Goal: Transaction & Acquisition: Purchase product/service

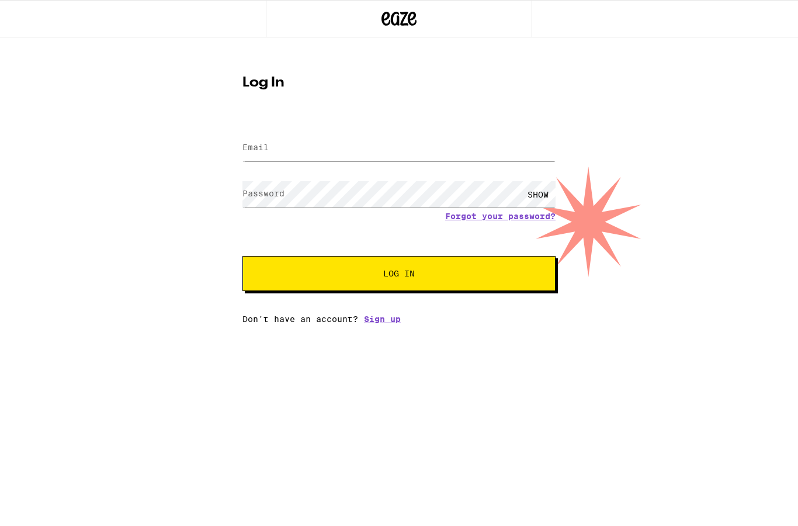
click at [268, 155] on input "Email" at bounding box center [398, 148] width 313 height 26
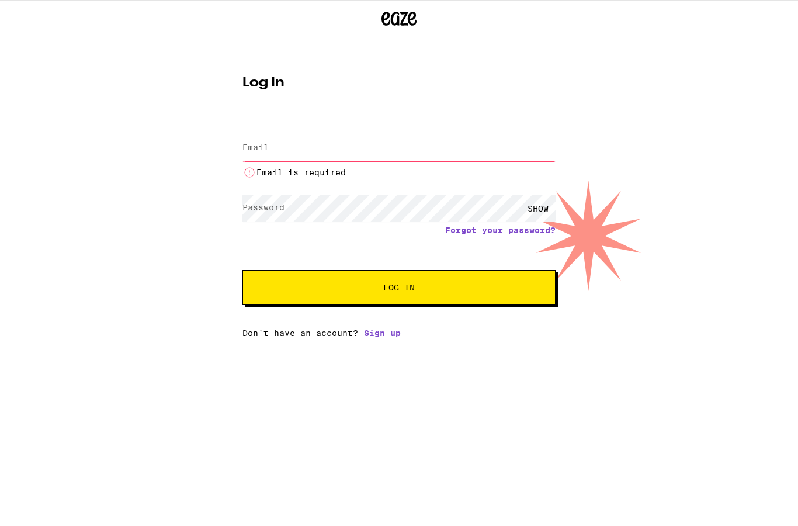
type input "[PERSON_NAME][EMAIL_ADDRESS][PERSON_NAME][DOMAIN_NAME]"
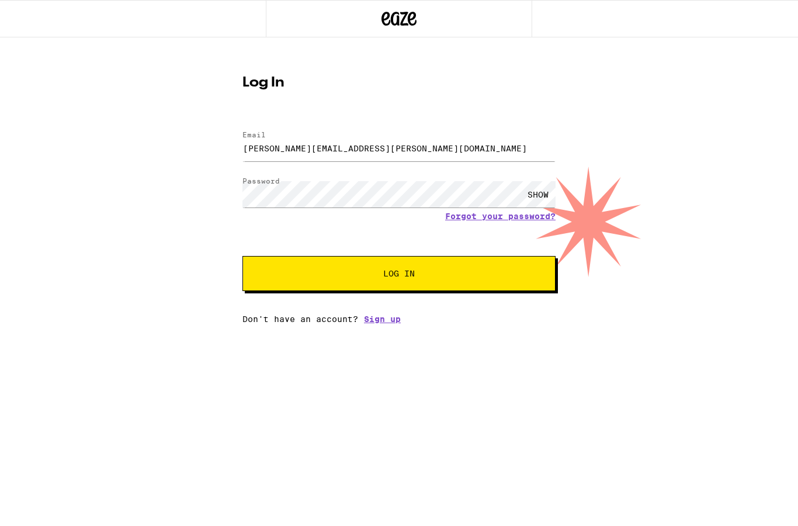
click at [404, 270] on span "Log In" at bounding box center [399, 273] width 32 height 8
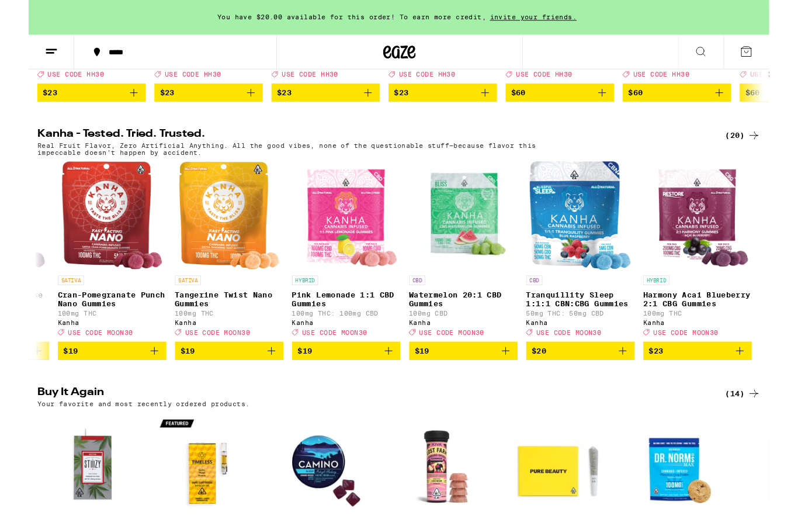
scroll to position [601, 0]
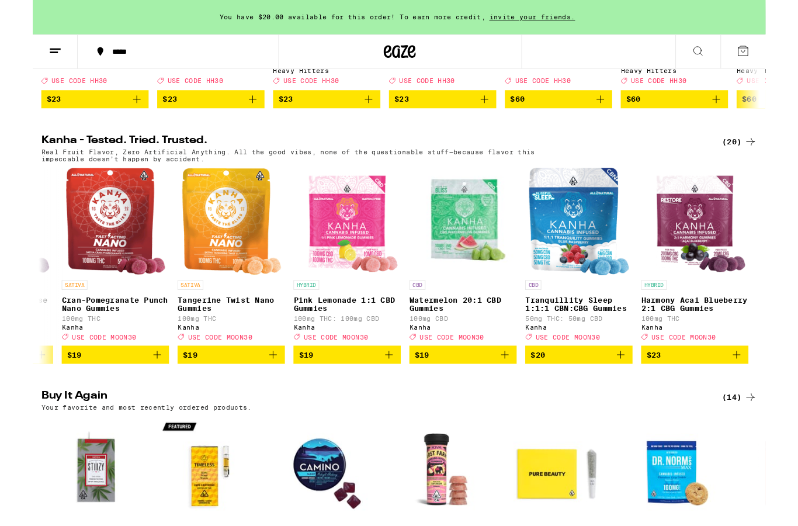
click at [259, 393] on icon "Add to bag" at bounding box center [262, 386] width 14 height 14
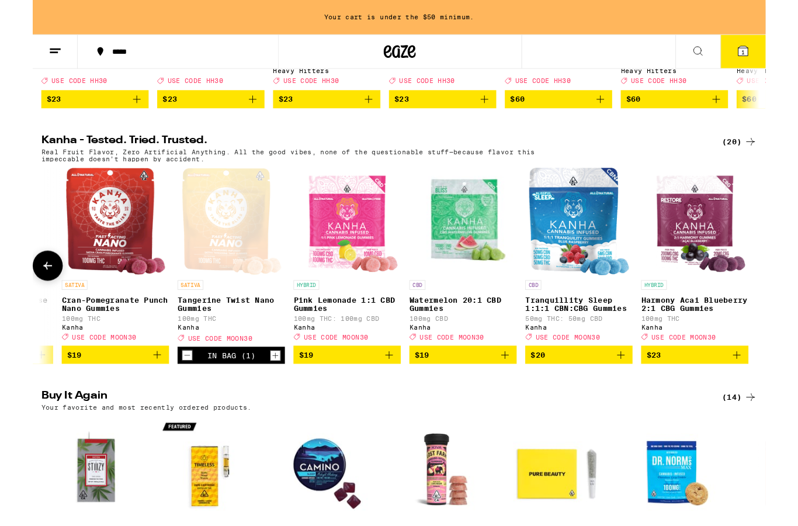
click at [131, 393] on icon "Add to bag" at bounding box center [136, 386] width 14 height 14
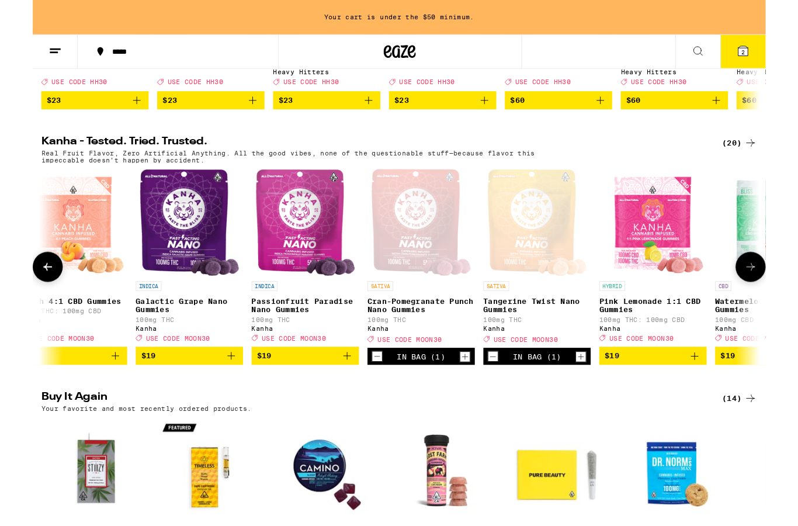
scroll to position [0, 1411]
click at [337, 394] on icon "Add to bag" at bounding box center [343, 387] width 14 height 14
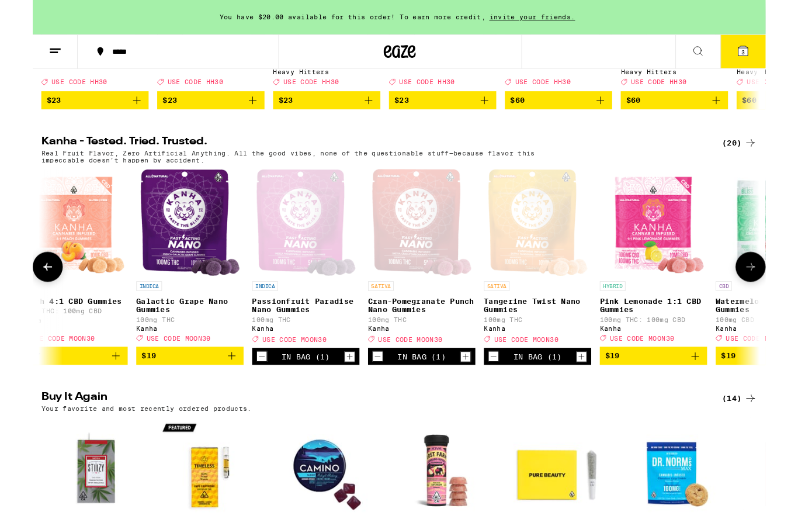
click at [216, 394] on icon "Add to bag" at bounding box center [217, 387] width 14 height 14
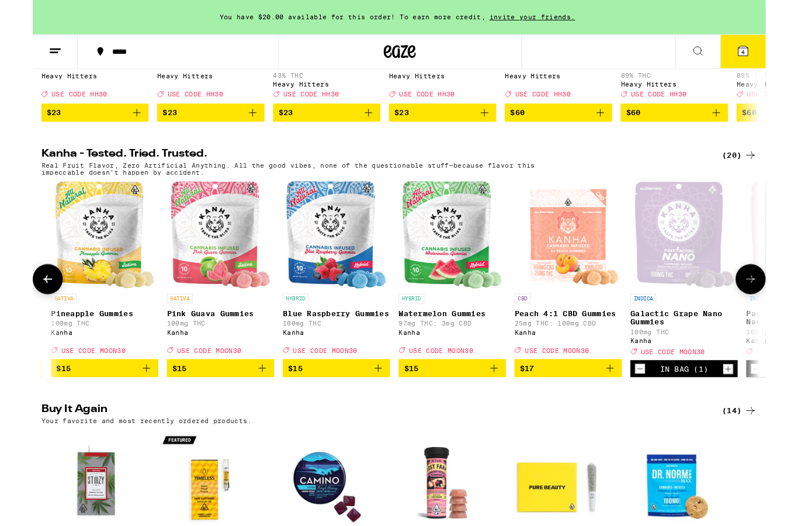
scroll to position [0, 872]
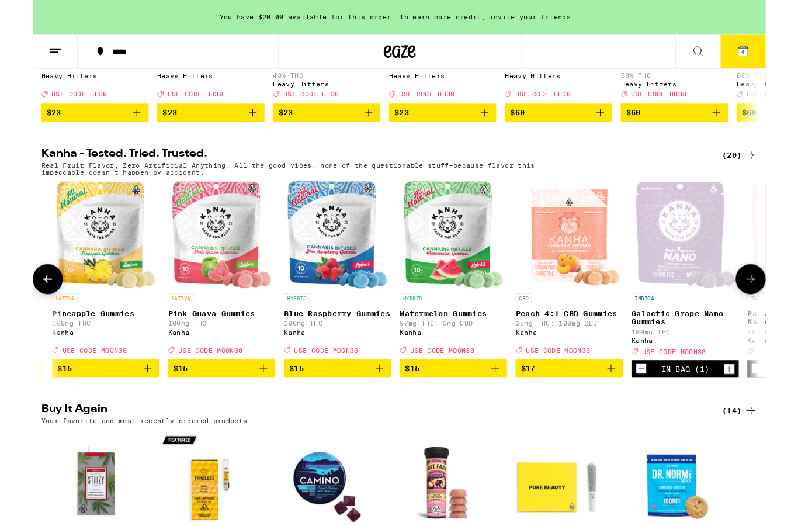
click at [508, 408] on icon "Add to bag" at bounding box center [504, 401] width 14 height 14
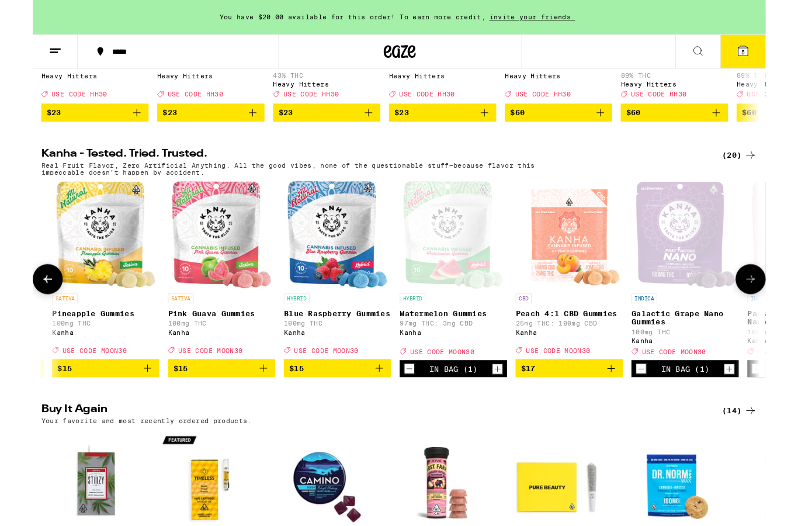
click at [381, 408] on icon "Add to bag" at bounding box center [377, 401] width 14 height 14
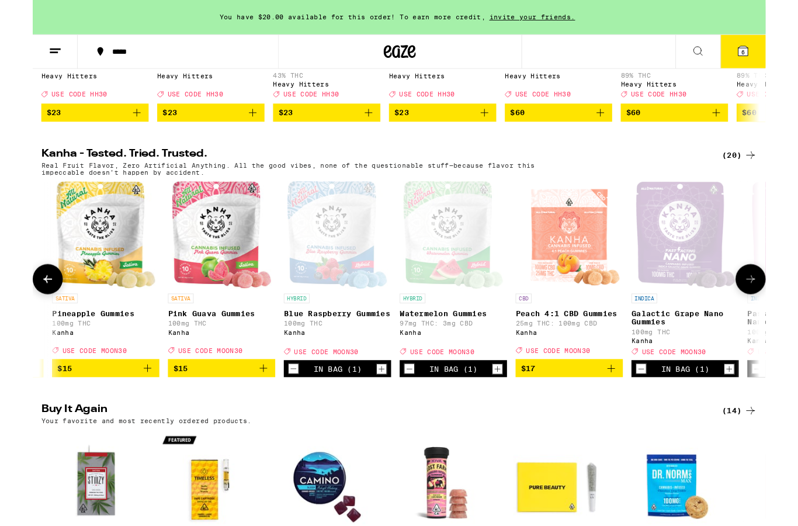
click at [245, 411] on button "$15" at bounding box center [205, 401] width 117 height 20
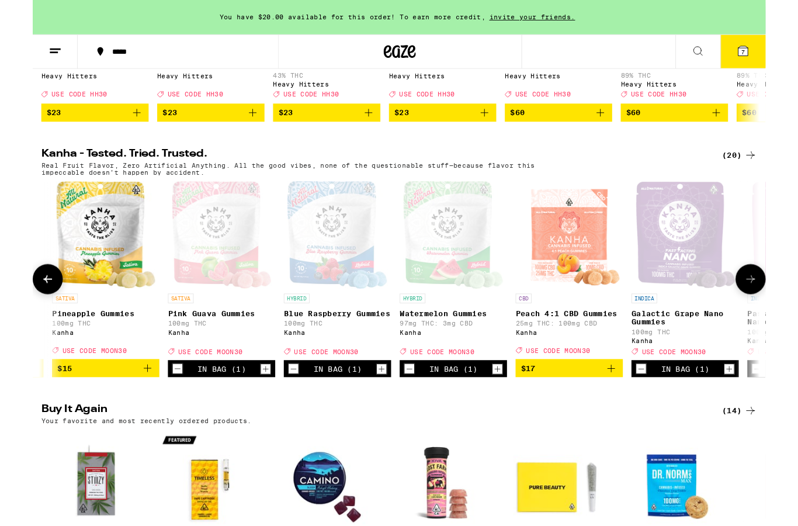
click at [130, 408] on icon "Add to bag" at bounding box center [125, 401] width 14 height 14
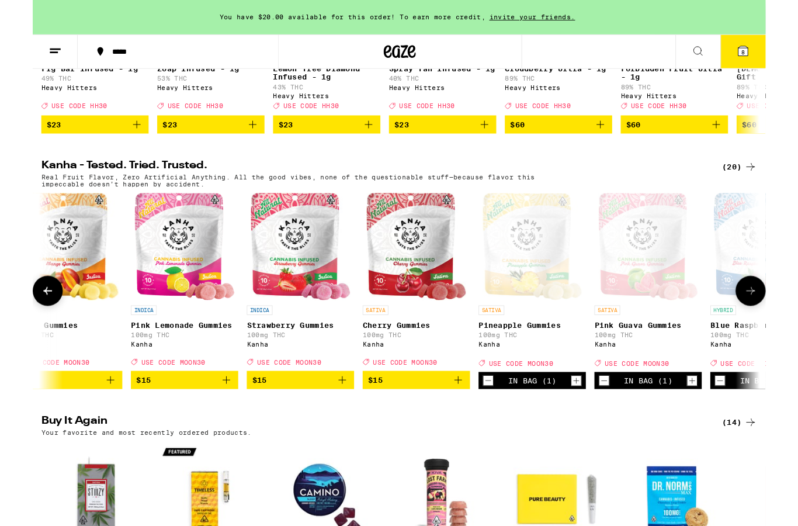
scroll to position [0, 406]
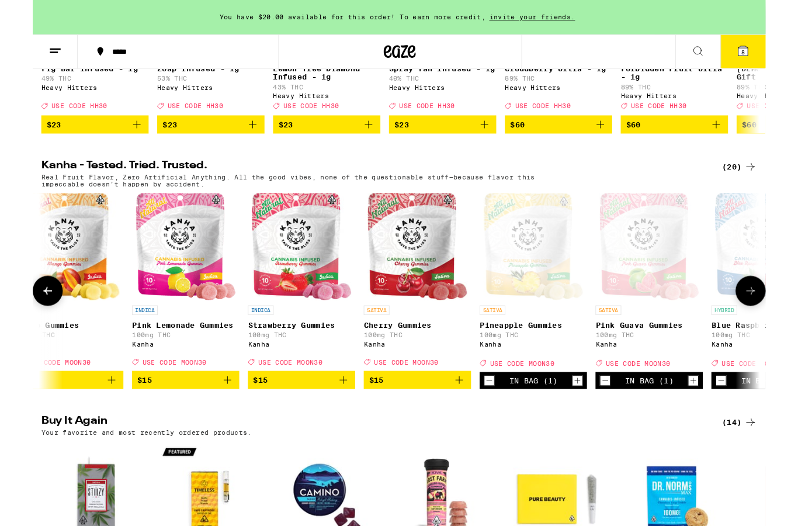
click at [337, 421] on icon "Add to bag" at bounding box center [338, 414] width 14 height 14
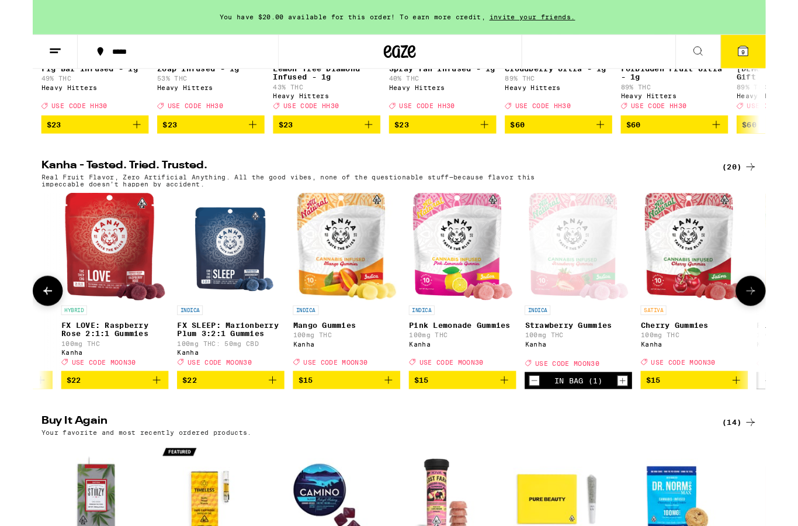
scroll to position [0, 103]
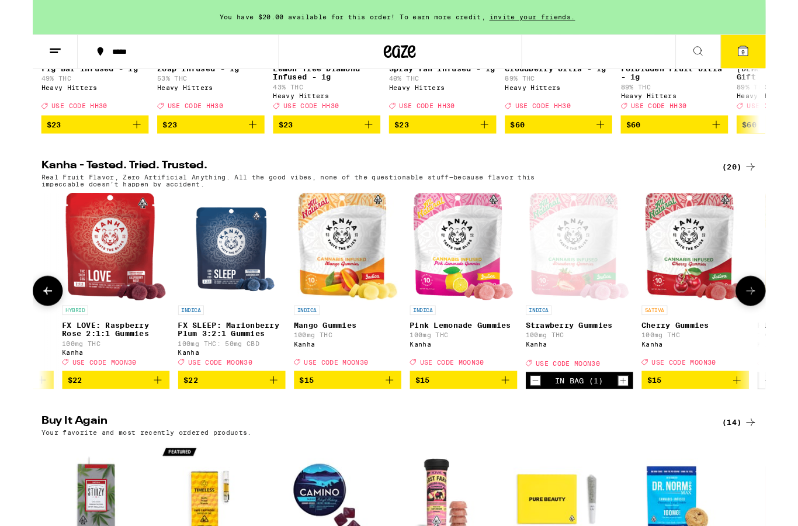
click at [261, 421] on icon "Add to bag" at bounding box center [262, 414] width 14 height 14
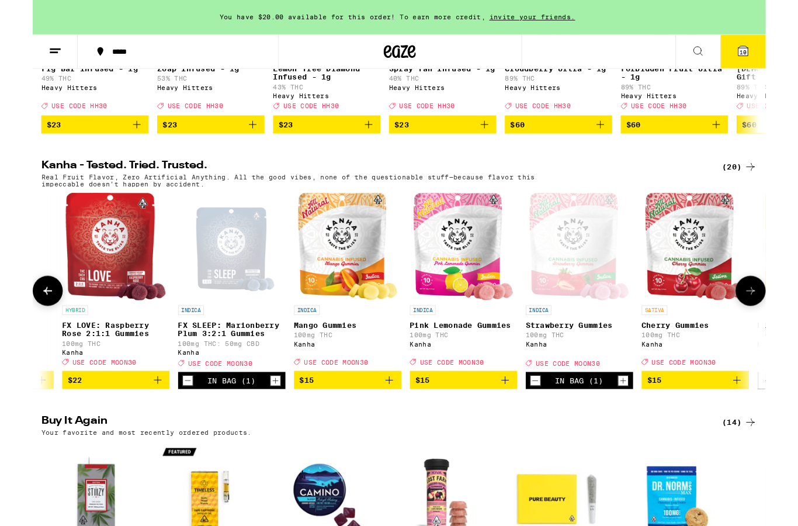
click at [387, 421] on icon "Add to bag" at bounding box center [388, 414] width 14 height 14
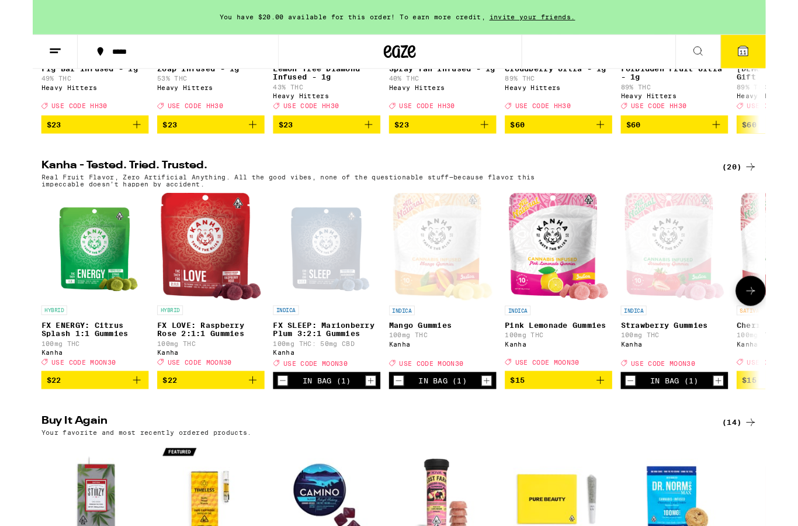
scroll to position [0, 0]
click at [116, 421] on icon "Add to bag" at bounding box center [113, 414] width 14 height 14
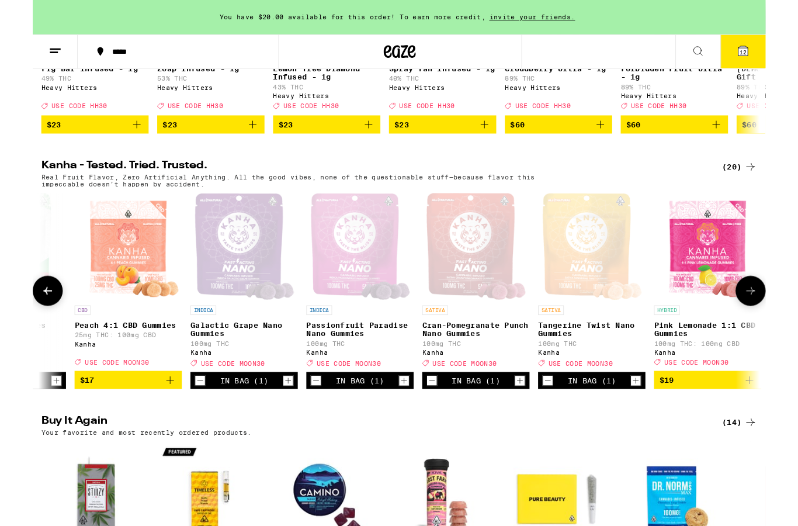
scroll to position [0, 1484]
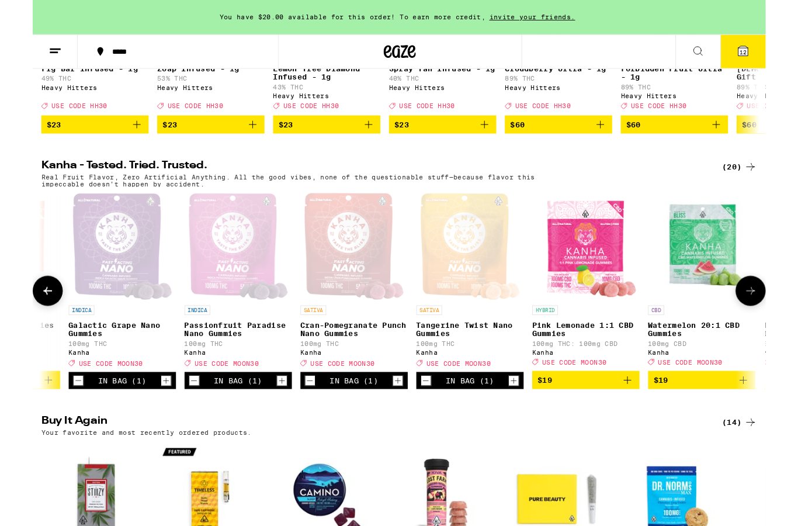
click at [766, 61] on icon at bounding box center [773, 55] width 14 height 14
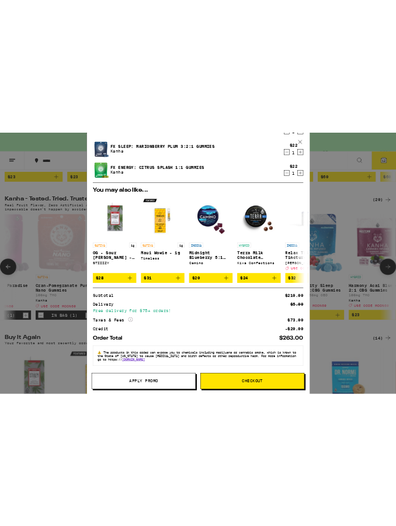
scroll to position [497, 0]
